Goal: Task Accomplishment & Management: Manage account settings

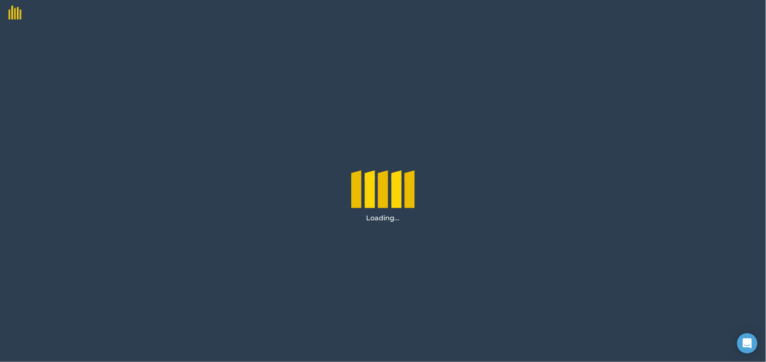
click at [463, 255] on div "Loading..." at bounding box center [383, 193] width 766 height 337
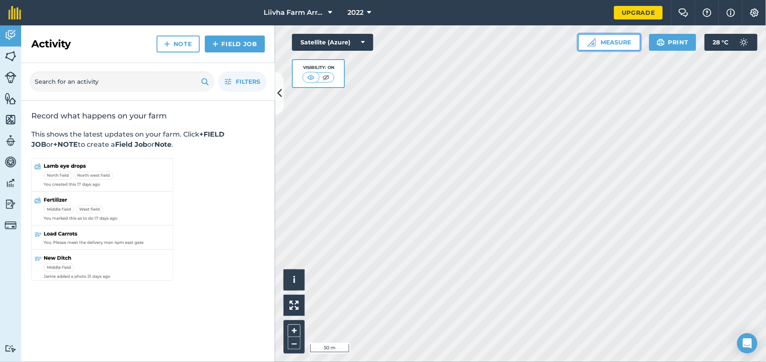
click at [600, 44] on button "Measure" at bounding box center [609, 42] width 63 height 17
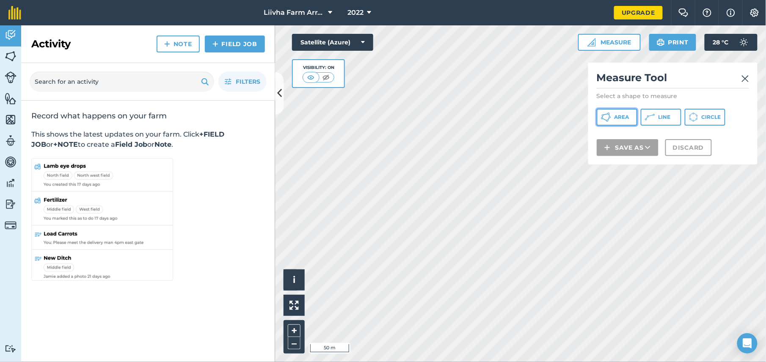
click at [620, 116] on span "Area" at bounding box center [622, 117] width 15 height 7
click at [745, 76] on img at bounding box center [746, 79] width 8 height 10
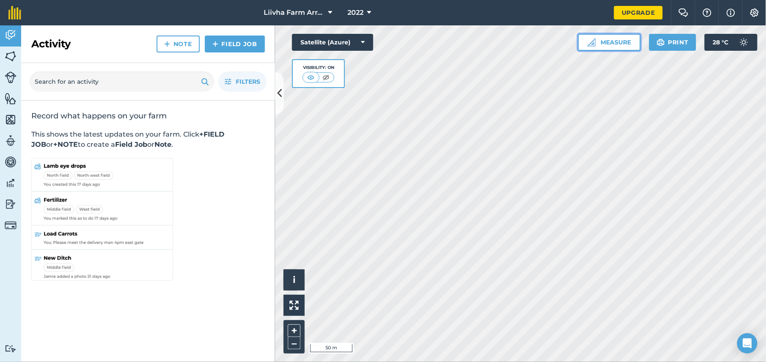
click at [610, 41] on button "Measure" at bounding box center [609, 42] width 63 height 17
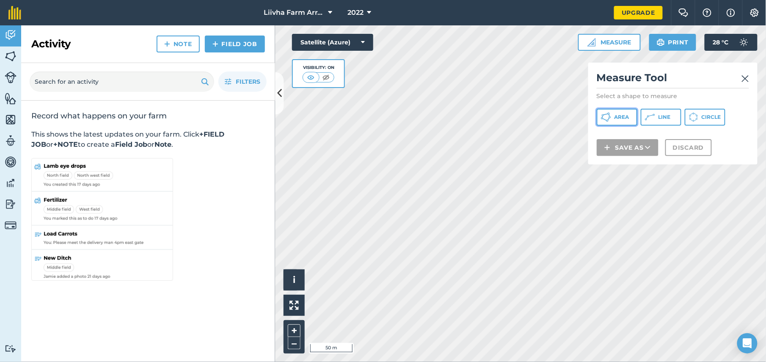
click at [616, 116] on span "Area" at bounding box center [622, 117] width 15 height 7
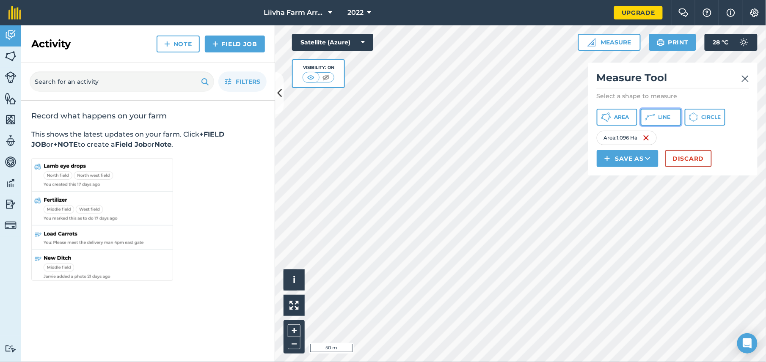
click at [664, 112] on button "Line" at bounding box center [661, 117] width 41 height 17
click at [641, 135] on div "Area : 1.096 Ha" at bounding box center [627, 138] width 60 height 14
drag, startPoint x: 641, startPoint y: 135, endPoint x: 662, endPoint y: 119, distance: 26.9
click at [662, 119] on div "Measure Tool Select a shape to measure Area Line Circle Area : 1.096 Ha Length …" at bounding box center [672, 119] width 169 height 113
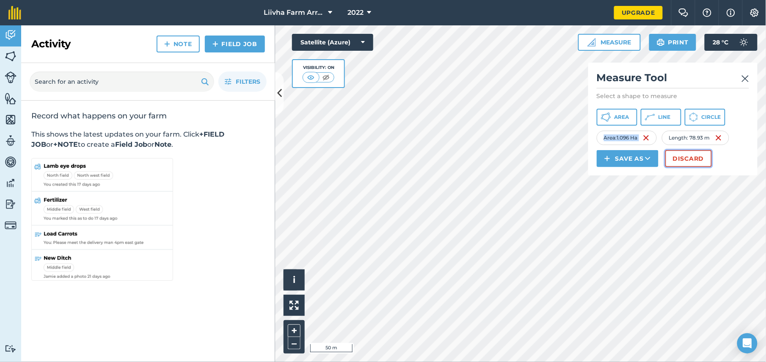
drag, startPoint x: 662, startPoint y: 119, endPoint x: 681, endPoint y: 164, distance: 48.6
click at [681, 164] on button "Discard" at bounding box center [688, 158] width 47 height 17
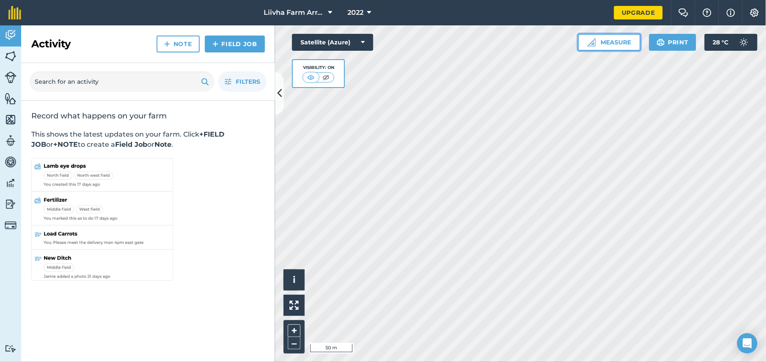
click at [617, 46] on button "Measure" at bounding box center [609, 42] width 63 height 17
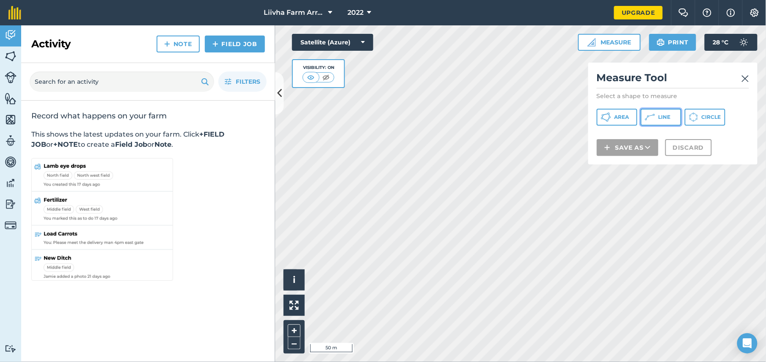
click at [667, 112] on button "Line" at bounding box center [661, 117] width 41 height 17
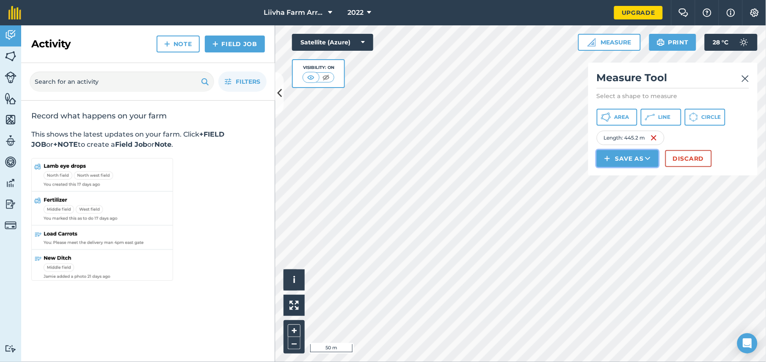
click at [627, 157] on button "Save as" at bounding box center [628, 158] width 62 height 17
click at [632, 177] on link "Field" at bounding box center [627, 177] width 59 height 19
click at [637, 197] on link "Feature" at bounding box center [627, 197] width 59 height 19
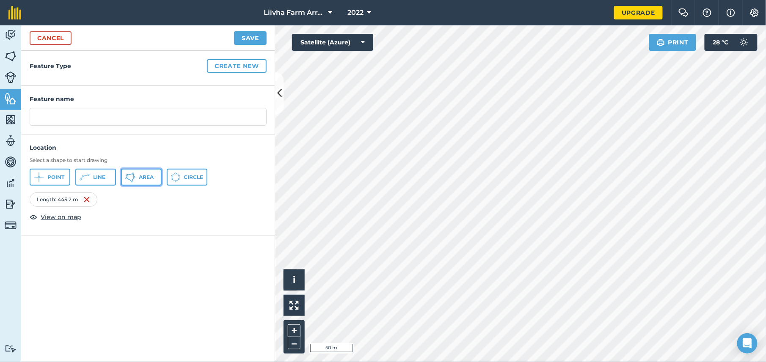
click at [153, 178] on span "Area" at bounding box center [146, 177] width 15 height 7
click at [143, 180] on span "Area" at bounding box center [146, 177] width 15 height 7
click at [151, 177] on span "Area" at bounding box center [146, 177] width 15 height 7
click at [50, 175] on span "Point" at bounding box center [55, 177] width 17 height 7
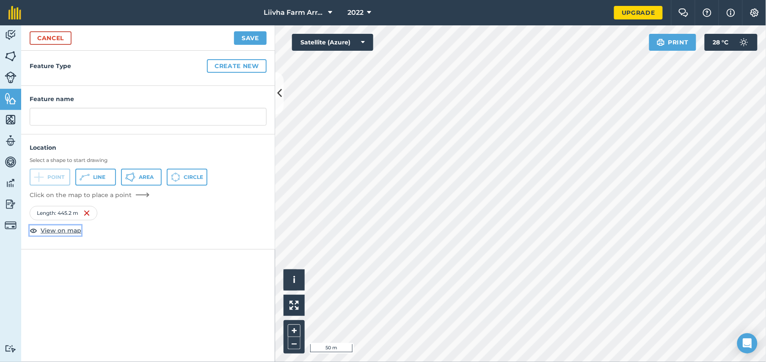
click at [64, 232] on span "View on map" at bounding box center [61, 230] width 41 height 9
click at [14, 202] on img at bounding box center [11, 204] width 12 height 13
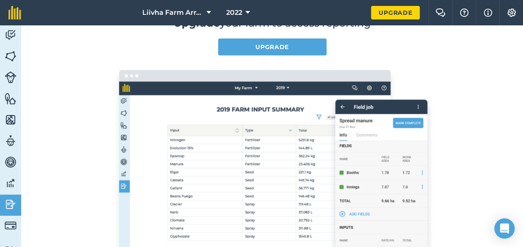
scroll to position [76, 0]
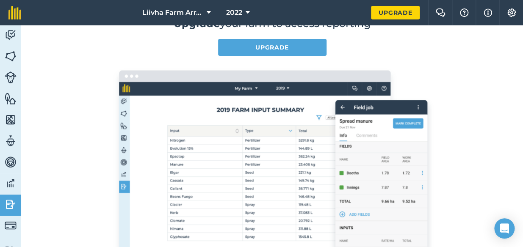
click at [253, 86] on img at bounding box center [272, 172] width 325 height 216
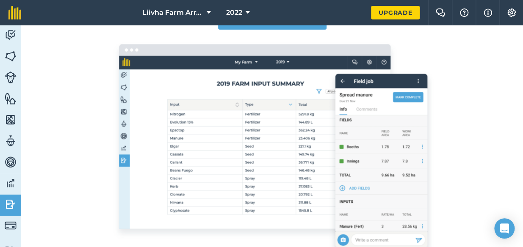
scroll to position [102, 0]
click at [8, 102] on img at bounding box center [11, 98] width 12 height 13
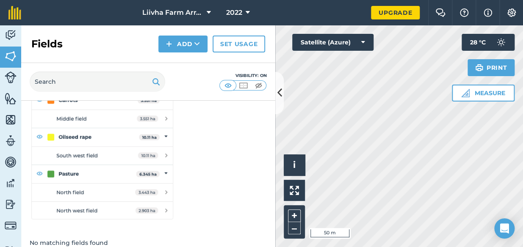
scroll to position [169, 0]
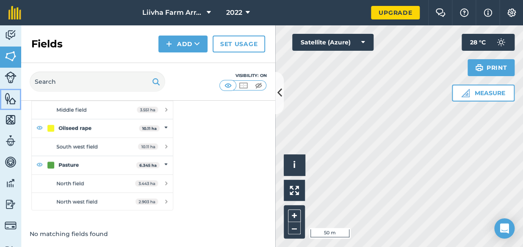
click at [9, 95] on img at bounding box center [11, 98] width 12 height 13
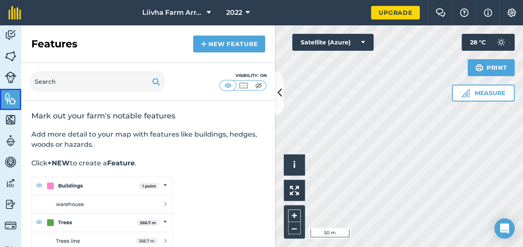
scroll to position [51, 0]
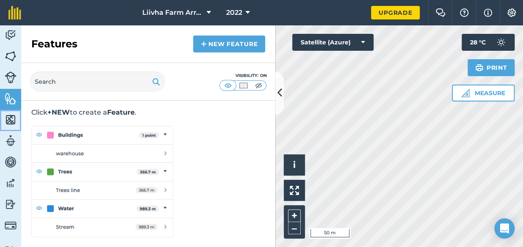
click at [7, 116] on img at bounding box center [11, 119] width 12 height 13
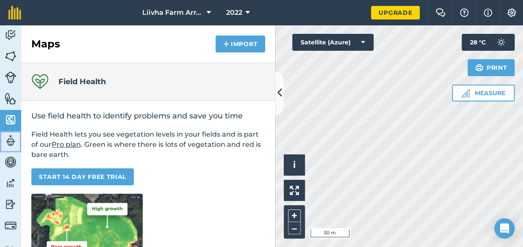
click at [13, 144] on img at bounding box center [11, 141] width 12 height 13
select select "MEMBER"
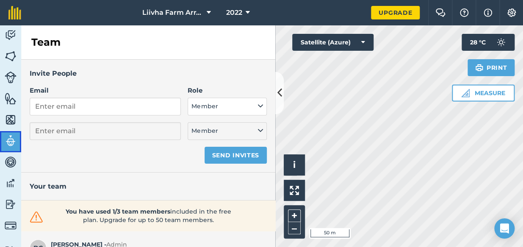
scroll to position [18, 0]
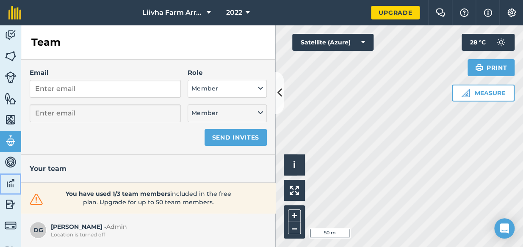
click at [13, 185] on img at bounding box center [11, 183] width 12 height 13
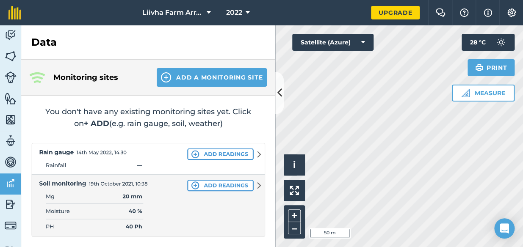
click at [240, 183] on img at bounding box center [148, 190] width 234 height 94
click at [243, 182] on img at bounding box center [148, 190] width 234 height 94
click at [259, 184] on img at bounding box center [148, 190] width 234 height 94
click at [9, 204] on img at bounding box center [11, 204] width 12 height 13
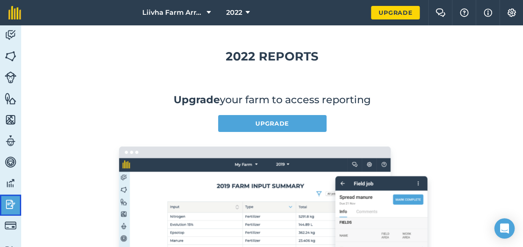
click at [9, 204] on img at bounding box center [11, 204] width 12 height 13
click at [7, 105] on link "Features" at bounding box center [10, 99] width 21 height 21
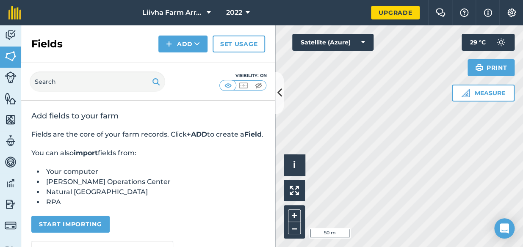
click at [45, 109] on div "Add fields to your farm Fields are the core of your farm records. Click +ADD to…" at bounding box center [148, 240] width 254 height 279
click at [362, 41] on icon at bounding box center [363, 42] width 4 height 8
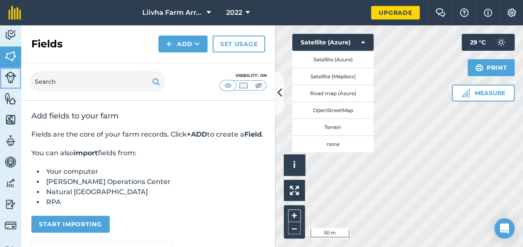
click at [9, 74] on img at bounding box center [11, 78] width 12 height 12
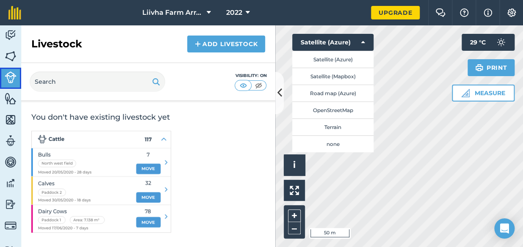
scroll to position [25, 0]
click at [211, 40] on link "Add Livestock" at bounding box center [226, 44] width 78 height 17
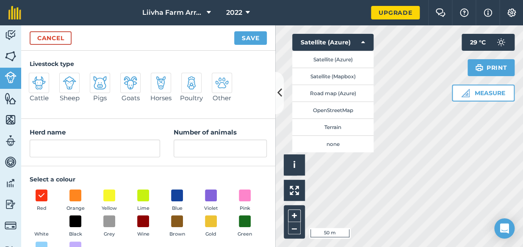
click at [128, 87] on img at bounding box center [131, 83] width 14 height 14
click at [127, 78] on input "Goats" at bounding box center [124, 76] width 6 height 6
radio input "true"
type input "Goats"
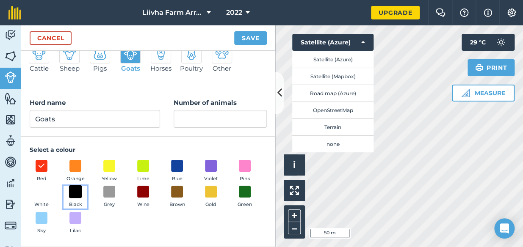
click at [82, 189] on span at bounding box center [75, 191] width 13 height 13
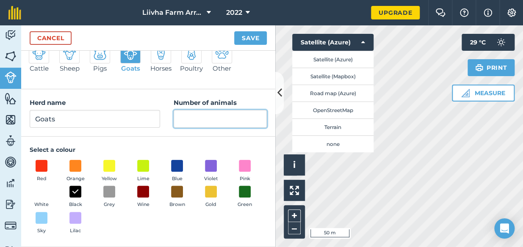
click at [204, 119] on input "Number of animals" at bounding box center [220, 119] width 93 height 18
type input "6"
click at [234, 31] on button "Save" at bounding box center [250, 38] width 33 height 14
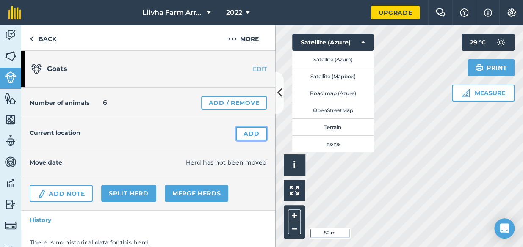
click at [257, 134] on link "Add" at bounding box center [251, 134] width 31 height 14
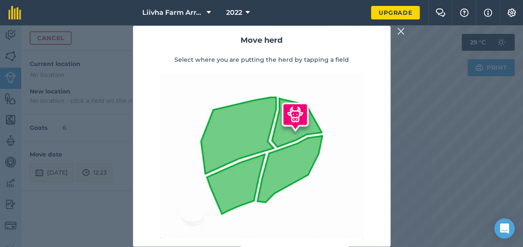
click at [301, 161] on img at bounding box center [261, 155] width 203 height 165
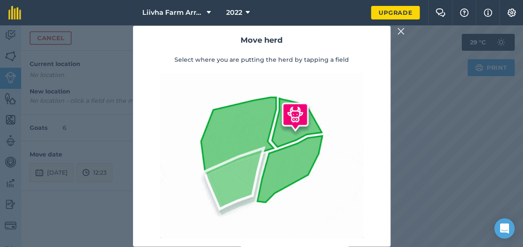
click at [241, 174] on img at bounding box center [261, 155] width 203 height 165
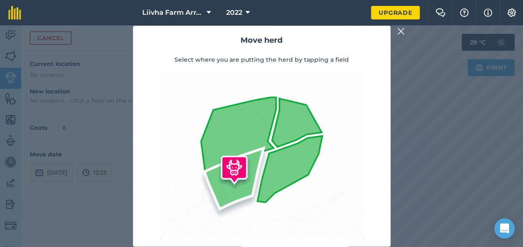
click at [245, 138] on img at bounding box center [261, 155] width 203 height 165
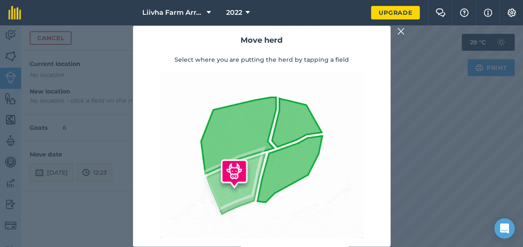
click at [245, 138] on img at bounding box center [261, 155] width 203 height 165
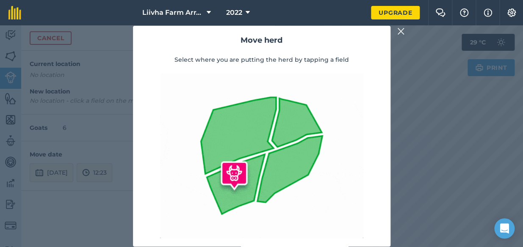
click at [245, 138] on img at bounding box center [261, 155] width 203 height 165
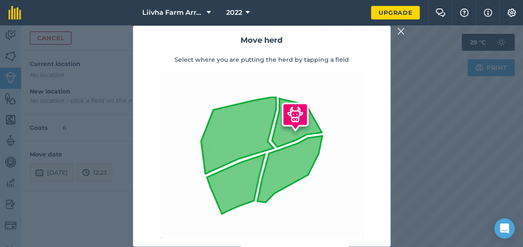
click at [245, 138] on img at bounding box center [261, 155] width 203 height 165
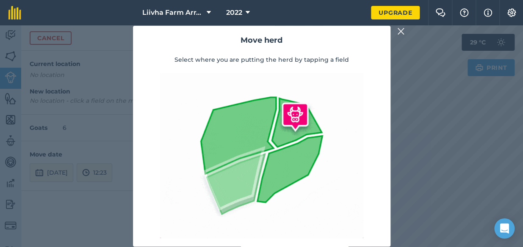
click at [245, 138] on img at bounding box center [261, 155] width 203 height 165
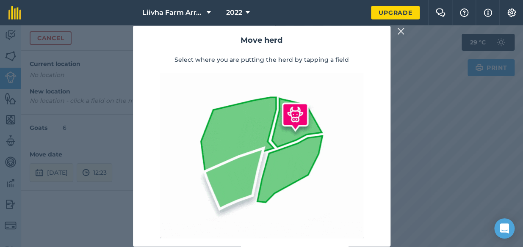
click at [245, 138] on img at bounding box center [261, 155] width 203 height 165
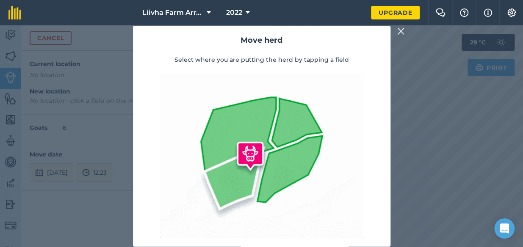
click at [245, 138] on img at bounding box center [261, 155] width 203 height 165
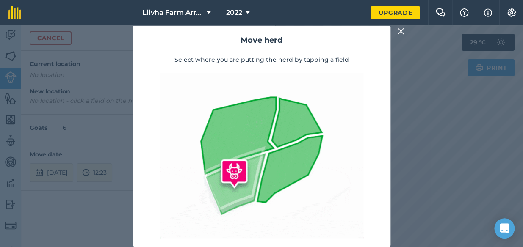
click at [245, 138] on img at bounding box center [261, 155] width 203 height 165
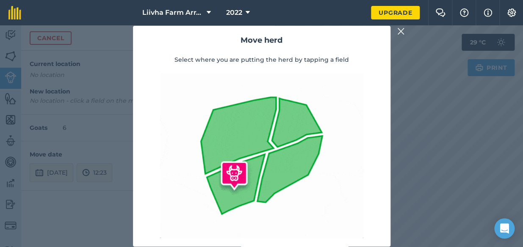
click at [245, 138] on img at bounding box center [261, 155] width 203 height 165
click at [229, 198] on img at bounding box center [261, 155] width 203 height 165
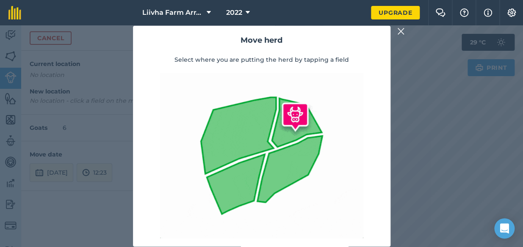
click at [229, 198] on img at bounding box center [261, 155] width 203 height 165
click at [237, 166] on img at bounding box center [261, 155] width 203 height 165
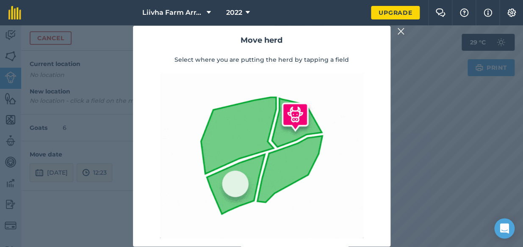
click at [237, 166] on img at bounding box center [261, 155] width 203 height 165
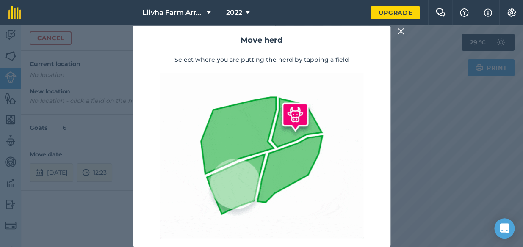
click at [237, 166] on img at bounding box center [261, 155] width 203 height 165
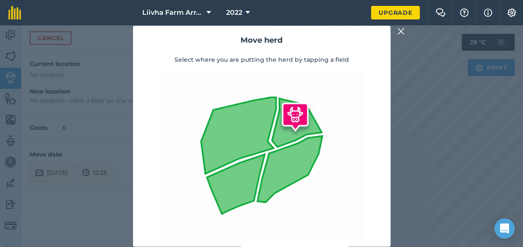
click at [237, 166] on img at bounding box center [261, 155] width 203 height 165
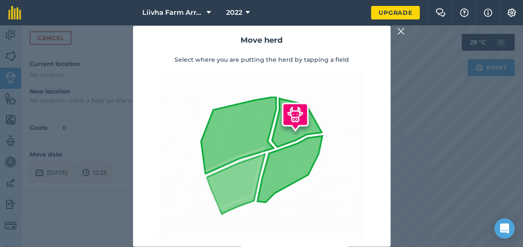
click at [237, 166] on img at bounding box center [261, 155] width 203 height 165
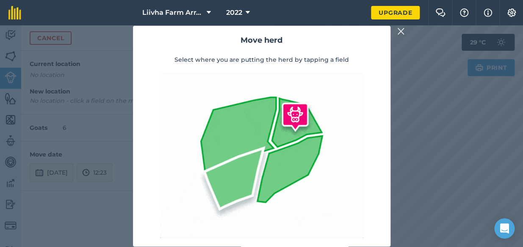
click at [237, 166] on img at bounding box center [261, 155] width 203 height 165
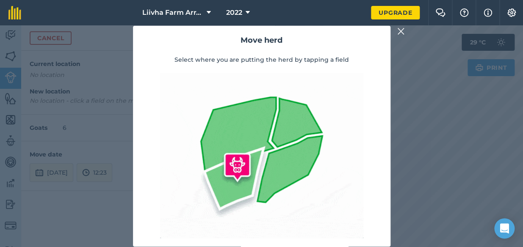
click at [237, 166] on img at bounding box center [261, 155] width 203 height 165
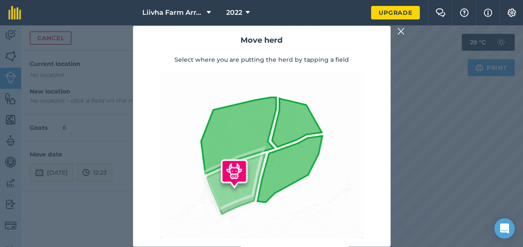
click at [237, 166] on img at bounding box center [261, 155] width 203 height 165
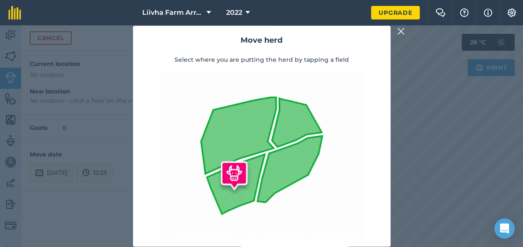
drag, startPoint x: 237, startPoint y: 166, endPoint x: 236, endPoint y: 176, distance: 9.9
click at [236, 176] on img at bounding box center [261, 155] width 203 height 165
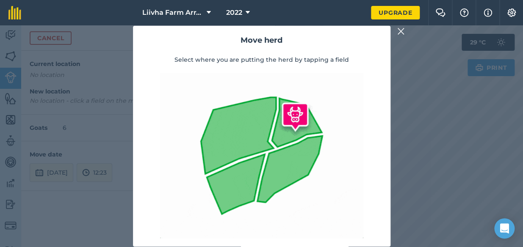
click at [236, 176] on img at bounding box center [261, 155] width 203 height 165
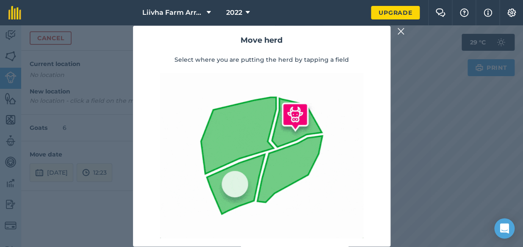
click at [236, 176] on img at bounding box center [261, 155] width 203 height 165
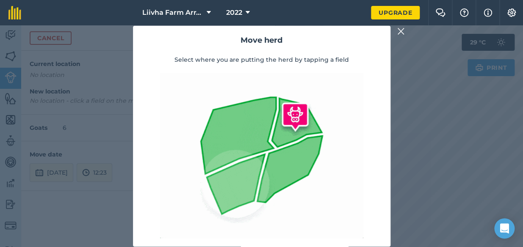
click at [236, 176] on img at bounding box center [261, 155] width 203 height 165
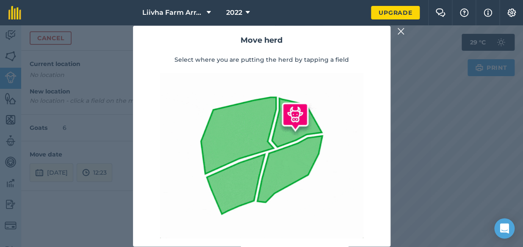
click at [237, 122] on img at bounding box center [261, 155] width 203 height 165
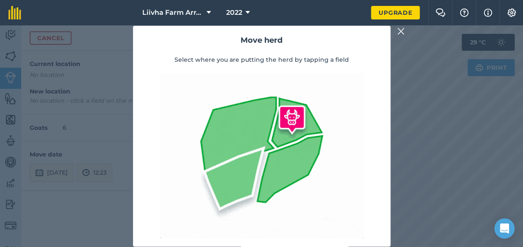
click at [290, 163] on img at bounding box center [261, 155] width 203 height 165
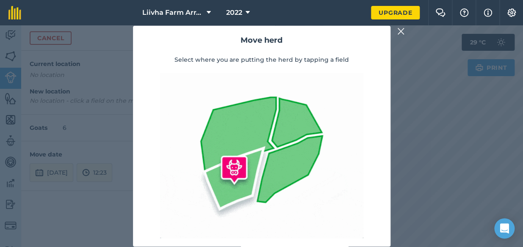
click at [290, 163] on img at bounding box center [261, 155] width 203 height 165
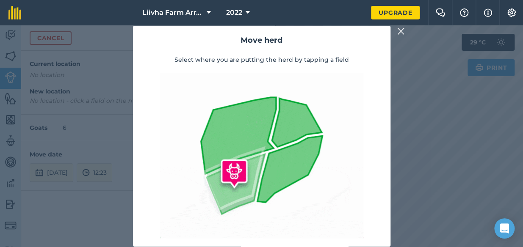
click at [290, 163] on img at bounding box center [261, 155] width 203 height 165
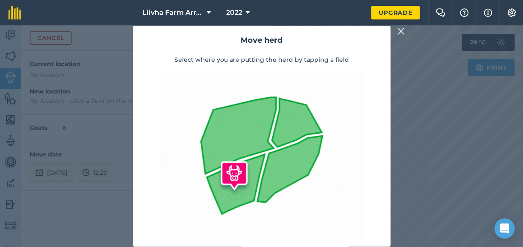
click at [290, 163] on img at bounding box center [261, 155] width 203 height 165
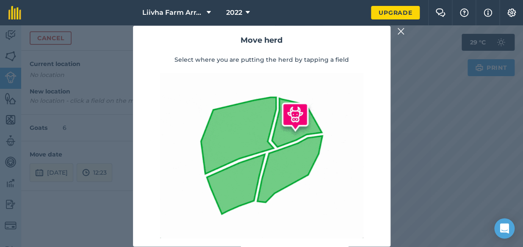
click at [403, 26] on img at bounding box center [401, 31] width 8 height 10
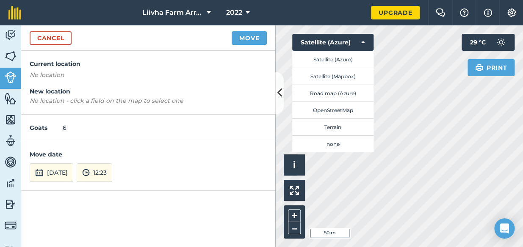
click at [50, 69] on div "Current location No location New location No location - click a field on the ma…" at bounding box center [148, 83] width 254 height 64
click at [59, 37] on link "Cancel" at bounding box center [51, 38] width 42 height 14
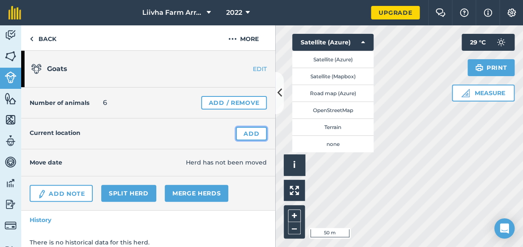
click at [237, 133] on link "Add" at bounding box center [251, 134] width 31 height 14
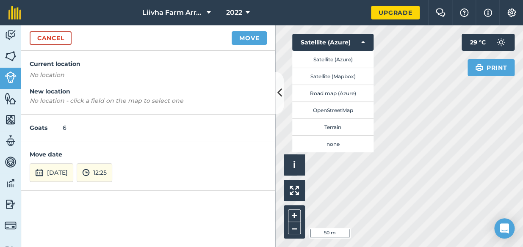
click at [60, 105] on div "Current location No location New location No location - click a field on the ma…" at bounding box center [148, 83] width 254 height 64
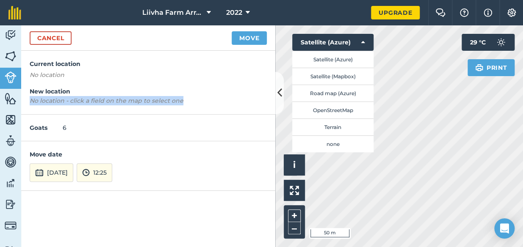
click at [60, 105] on div "Current location No location New location No location - click a field on the ma…" at bounding box center [148, 83] width 254 height 64
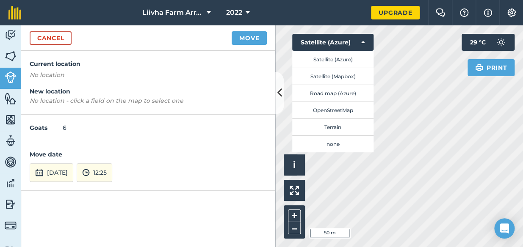
click at [60, 105] on div "Current location No location New location No location - click a field on the ma…" at bounding box center [148, 83] width 254 height 64
click at [74, 103] on em "No location - click a field on the map to select one" at bounding box center [107, 101] width 154 height 8
click at [78, 99] on em "No location - click a field on the map to select one" at bounding box center [107, 101] width 154 height 8
click at [51, 76] on em "No location" at bounding box center [47, 75] width 35 height 8
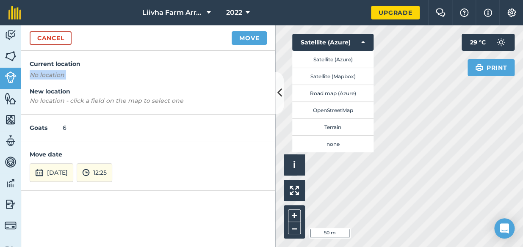
click at [51, 76] on em "No location" at bounding box center [47, 75] width 35 height 8
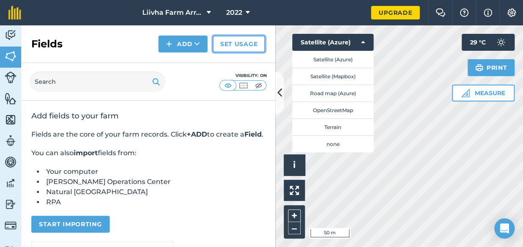
click at [240, 38] on link "Set usage" at bounding box center [239, 44] width 52 height 17
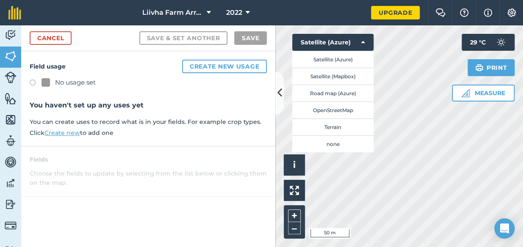
click at [30, 84] on label at bounding box center [36, 84] width 12 height 8
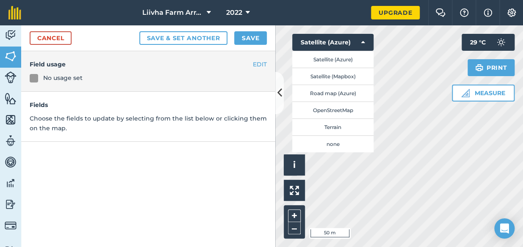
click at [33, 77] on div at bounding box center [34, 78] width 8 height 8
click at [68, 75] on div "No usage set" at bounding box center [62, 77] width 39 height 9
click at [136, 118] on p "Choose the fields to update by selecting from the list below or clicking them o…" at bounding box center [148, 123] width 237 height 19
click at [69, 120] on p "Choose the fields to update by selecting from the list below or clicking them o…" at bounding box center [148, 123] width 237 height 19
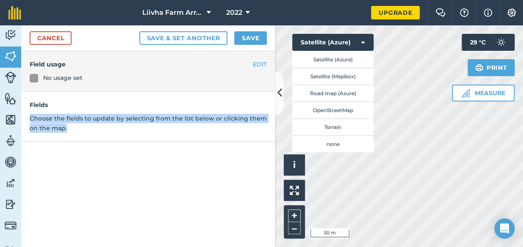
click at [69, 120] on p "Choose the fields to update by selecting from the list below or clicking them o…" at bounding box center [148, 123] width 237 height 19
click at [217, 154] on div "EDIT Field usage No usage set Fields Choose the fields to update by selecting f…" at bounding box center [148, 149] width 254 height 196
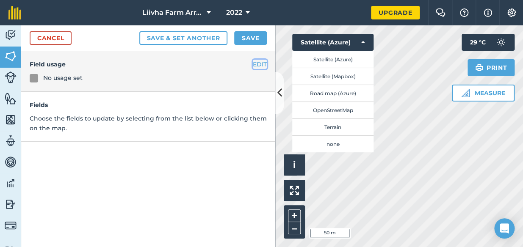
click at [262, 63] on button "EDIT" at bounding box center [260, 64] width 14 height 9
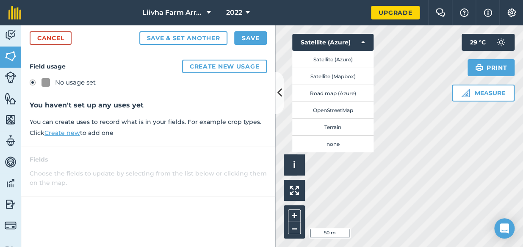
click at [34, 81] on label at bounding box center [36, 84] width 12 height 8
click at [54, 81] on div "No usage set" at bounding box center [68, 82] width 54 height 10
click at [45, 83] on div at bounding box center [45, 82] width 8 height 8
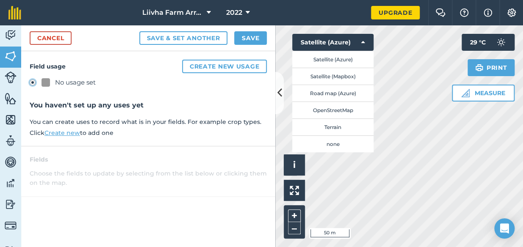
click at [45, 83] on div at bounding box center [45, 82] width 8 height 8
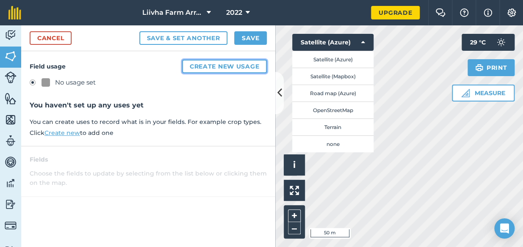
click at [199, 63] on button "Create new usage" at bounding box center [224, 67] width 85 height 14
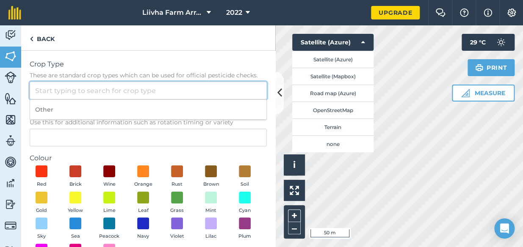
click at [54, 88] on input "Crop Type These are standard crop types which can be used for official pesticid…" at bounding box center [148, 91] width 237 height 18
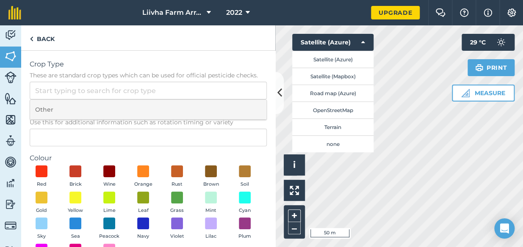
click at [68, 107] on li "Other" at bounding box center [148, 110] width 236 height 20
type input "Other"
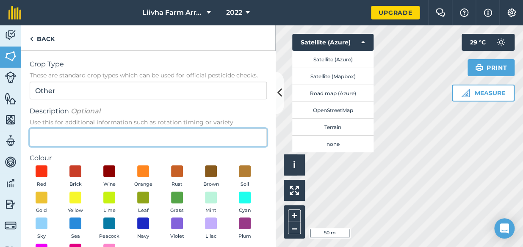
click at [76, 131] on input "Description Optional Use this for additional information such as rotation timin…" at bounding box center [148, 138] width 237 height 18
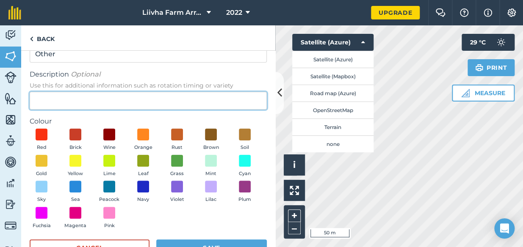
scroll to position [30, 0]
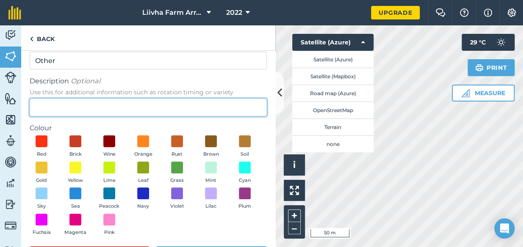
click at [44, 112] on input "Description Optional Use this for additional information such as rotation timin…" at bounding box center [148, 108] width 237 height 18
click at [123, 110] on input "Carrots and potato's" at bounding box center [148, 108] width 237 height 18
click at [75, 108] on input "Carrots and potato's" at bounding box center [148, 108] width 237 height 18
click at [117, 108] on input "Carrots, potato's and watermelon" at bounding box center [148, 108] width 237 height 18
click at [136, 105] on input "Carrots, potatoes and watermelon" at bounding box center [148, 108] width 237 height 18
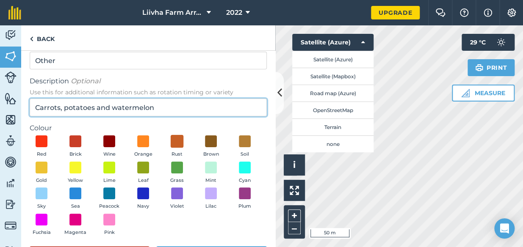
type input "Carrots, potatoes and watermelon"
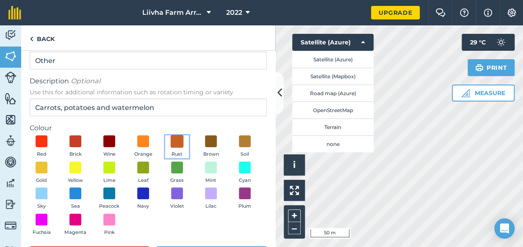
click at [179, 144] on span at bounding box center [177, 141] width 13 height 13
click at [189, 174] on button "Grass" at bounding box center [177, 173] width 24 height 23
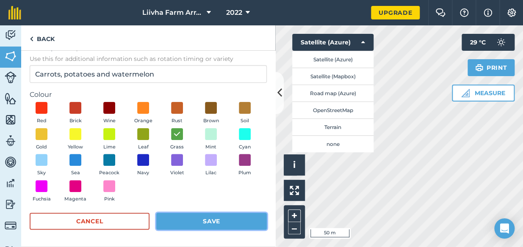
click at [201, 218] on button "Save" at bounding box center [211, 221] width 110 height 17
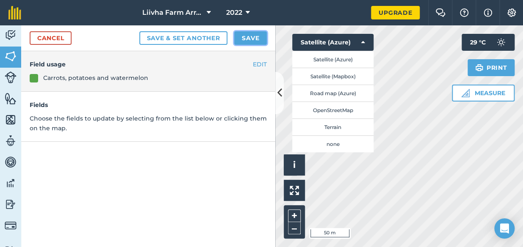
click at [251, 37] on button "Save" at bounding box center [250, 38] width 33 height 14
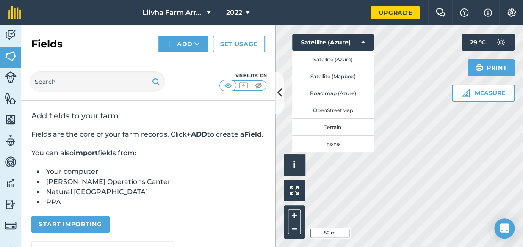
click at [115, 126] on div "Fields Add Set usage Visibility: On Add fields to your farm Fields are the core…" at bounding box center [148, 136] width 254 height 222
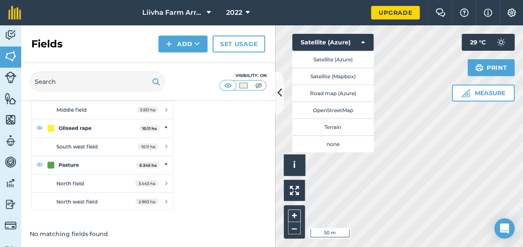
scroll to position [169, 0]
click at [115, 125] on img at bounding box center [102, 146] width 142 height 129
click at [87, 114] on img at bounding box center [102, 146] width 142 height 129
click at [79, 114] on img at bounding box center [102, 146] width 142 height 129
click at [78, 114] on img at bounding box center [102, 146] width 142 height 129
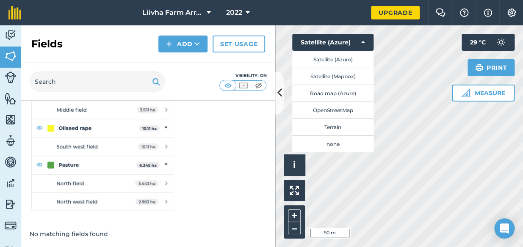
click at [78, 114] on img at bounding box center [102, 146] width 142 height 129
click at [366, 38] on button "Satellite (Azure)" at bounding box center [332, 42] width 81 height 17
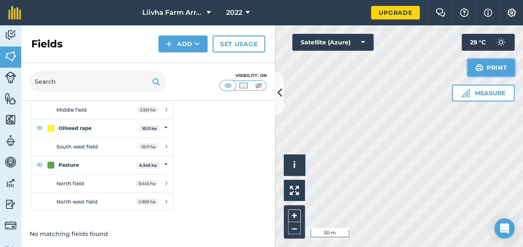
click at [499, 62] on button "Print" at bounding box center [490, 67] width 47 height 17
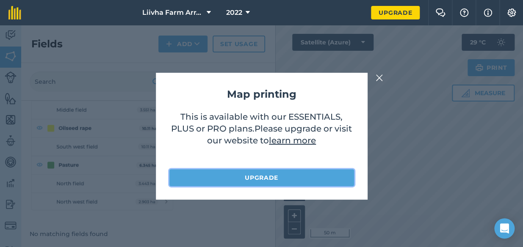
click at [271, 175] on link "Upgrade" at bounding box center [261, 177] width 185 height 17
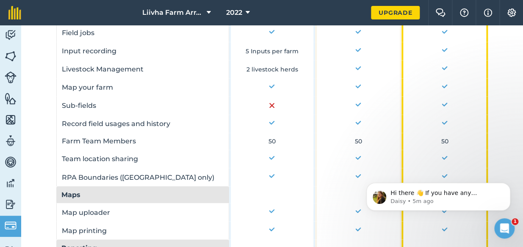
scroll to position [434, 0]
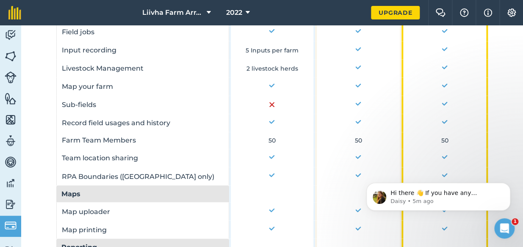
click at [271, 102] on img at bounding box center [271, 104] width 5 height 5
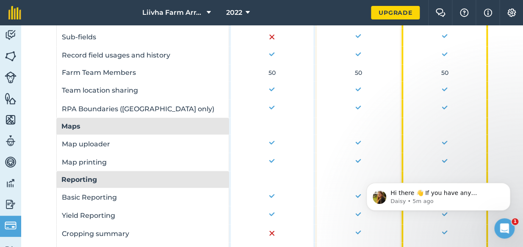
scroll to position [502, 0]
click at [379, 200] on img "message notification from Daisy, 9m ago. Hi there 👋 If you have any questions a…" at bounding box center [380, 197] width 14 height 14
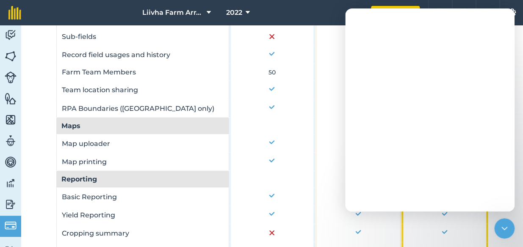
scroll to position [0, 0]
